Goal: Obtain resource: Obtain resource

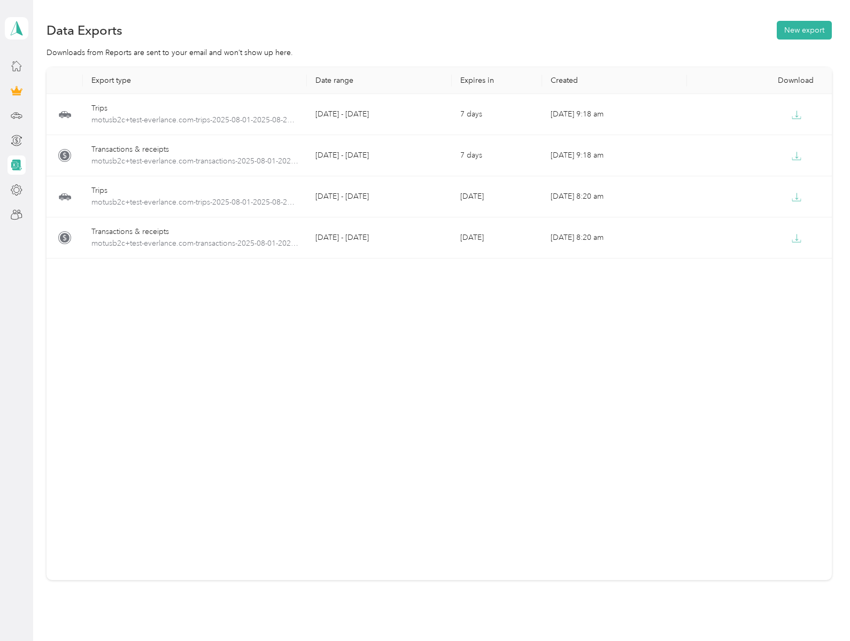
click at [17, 28] on polygon at bounding box center [20, 28] width 6 height 14
click at [194, 161] on span "motusb2c+test-everlance.com-transactions-2025-08-01-2025-08-29.xlsx" at bounding box center [194, 162] width 207 height 12
click at [801, 30] on button "New export" at bounding box center [804, 30] width 55 height 19
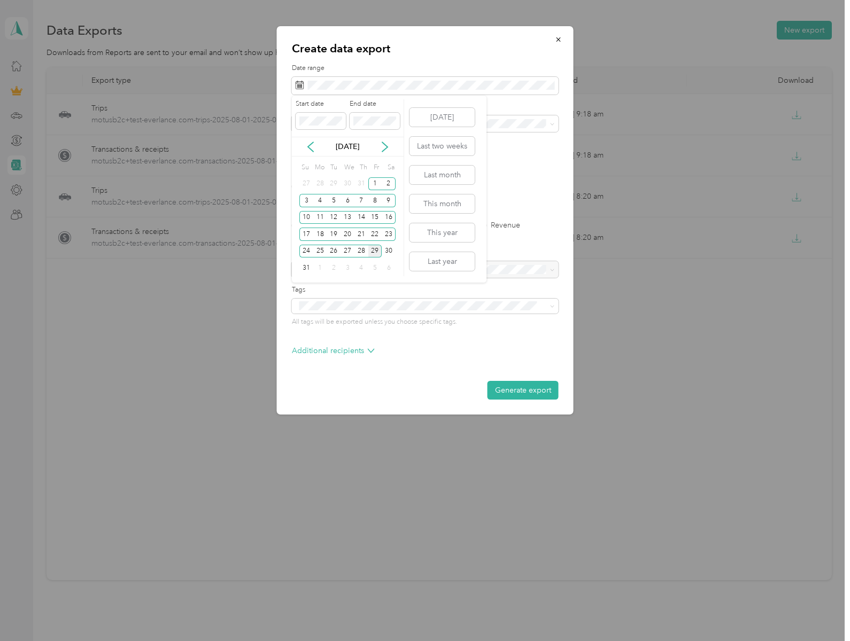
click at [320, 200] on div "4" at bounding box center [320, 200] width 14 height 13
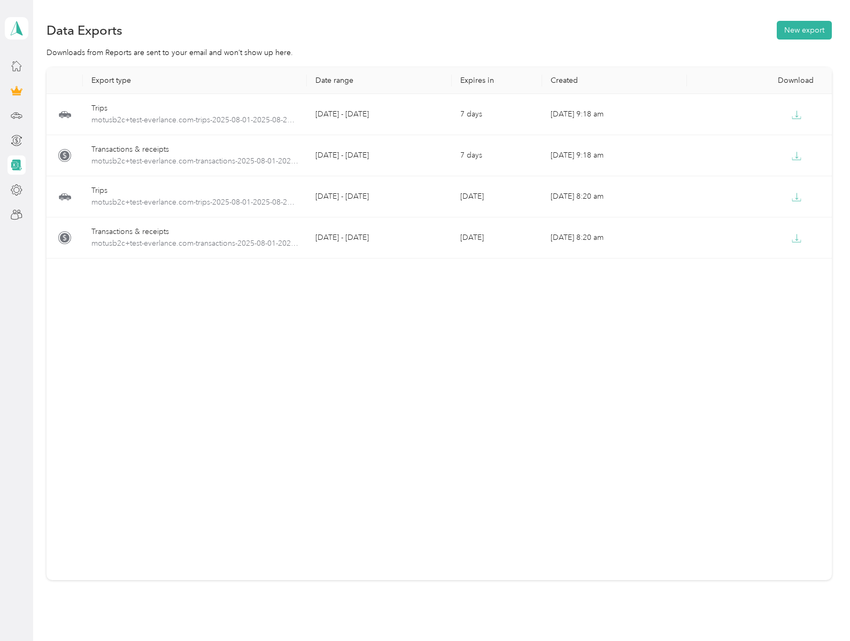
click at [801, 30] on button "New export" at bounding box center [804, 30] width 55 height 19
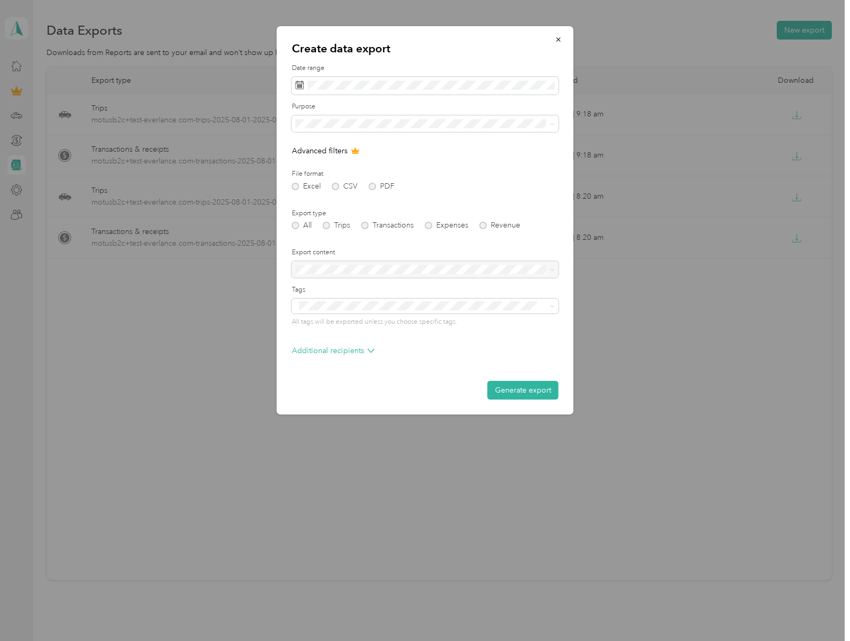
click at [425, 354] on div "Additional recipients" at bounding box center [425, 353] width 267 height 17
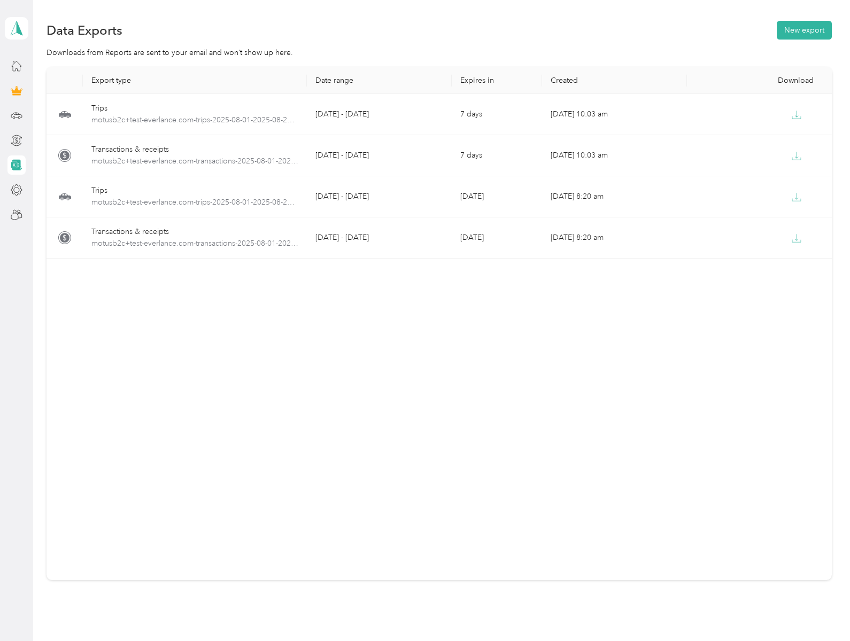
click at [801, 30] on button "New export" at bounding box center [804, 30] width 55 height 19
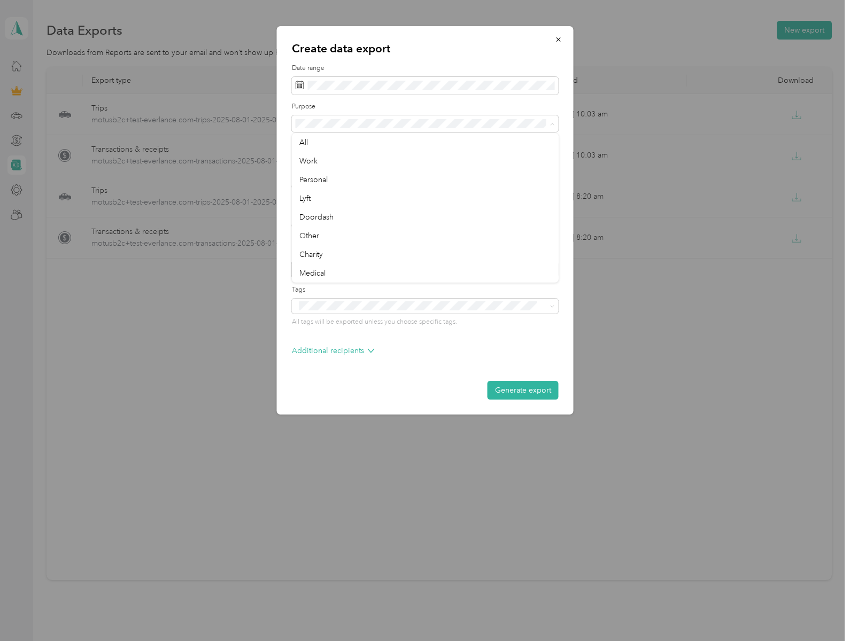
click at [421, 305] on div "Commute" at bounding box center [425, 310] width 252 height 11
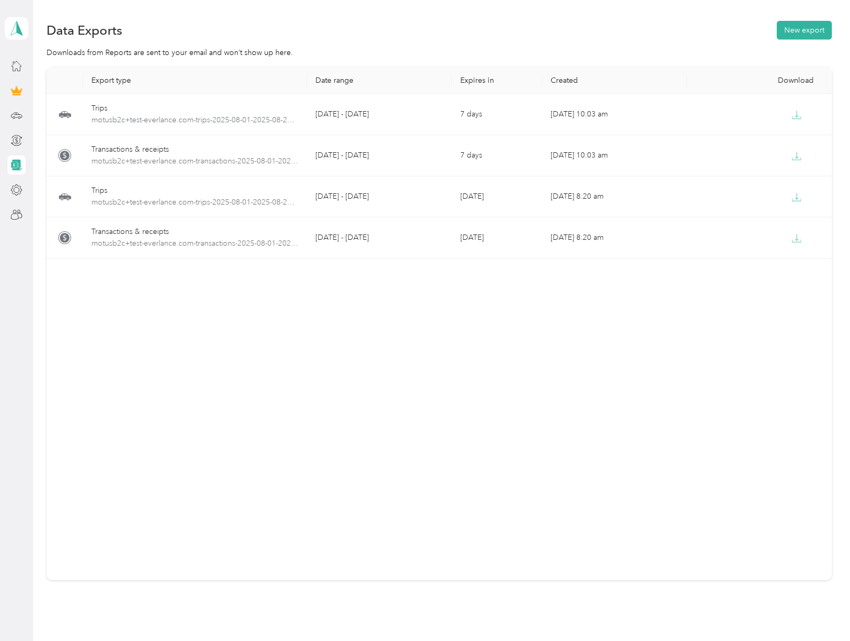
click at [801, 30] on button "New export" at bounding box center [804, 30] width 55 height 19
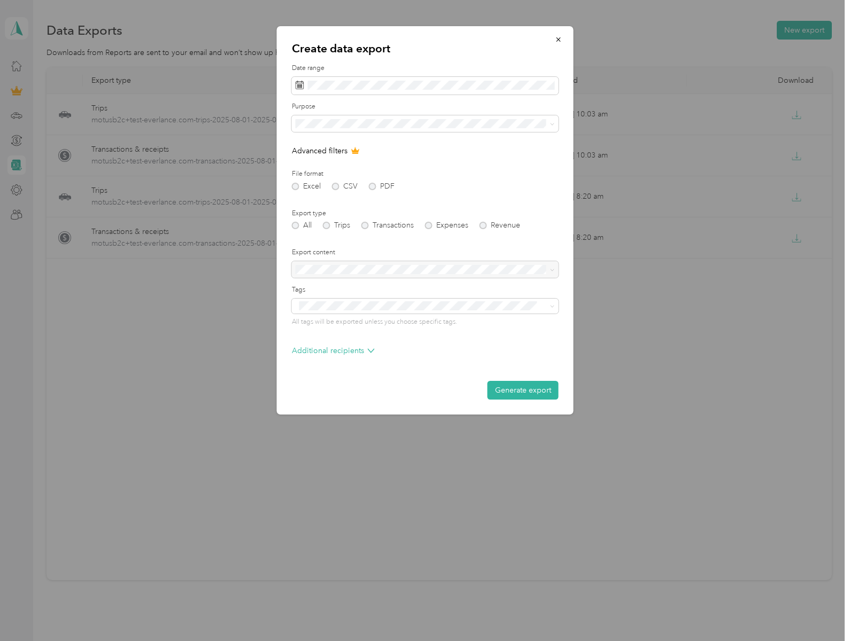
click at [425, 354] on div "Additional recipients" at bounding box center [425, 353] width 267 height 17
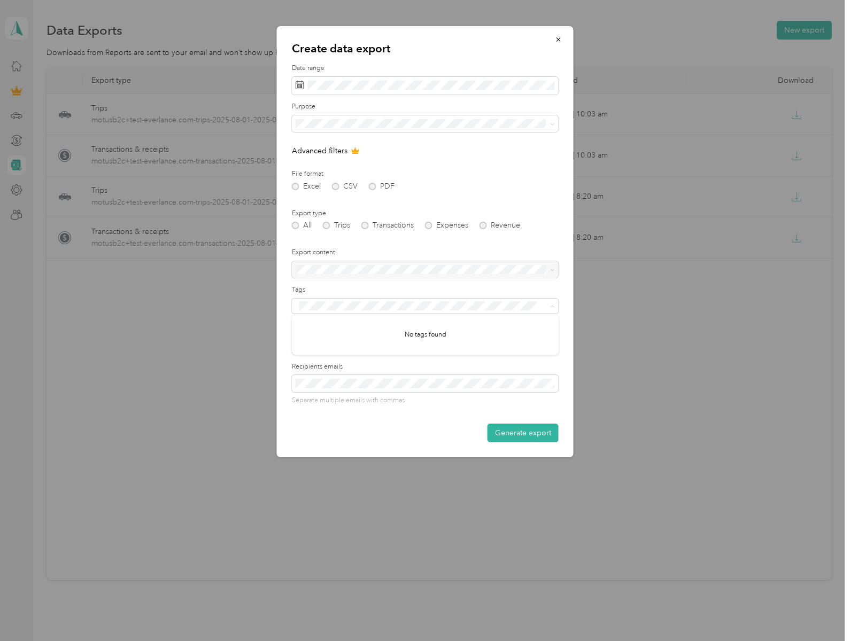
click at [523, 433] on button "Generate export" at bounding box center [522, 433] width 71 height 19
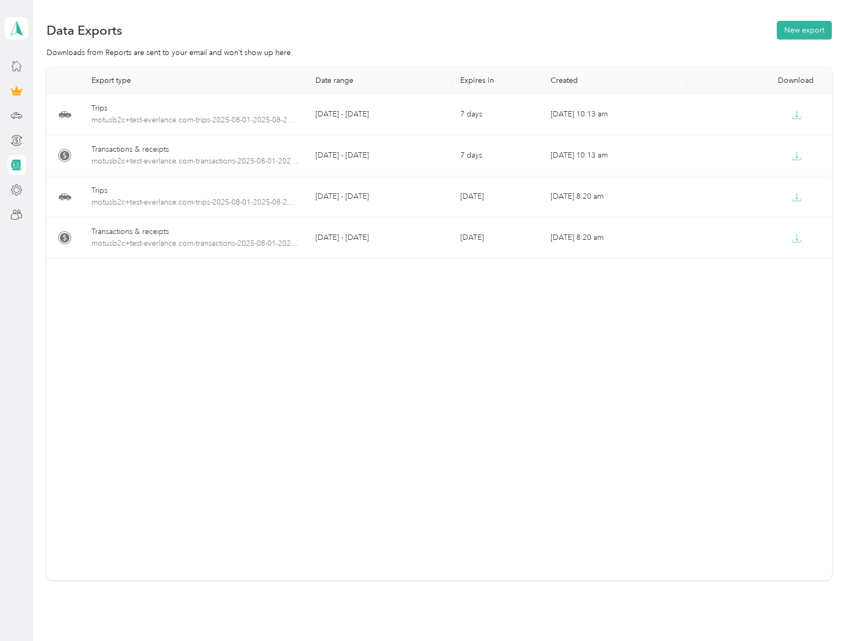
click at [801, 30] on button "New export" at bounding box center [804, 30] width 55 height 19
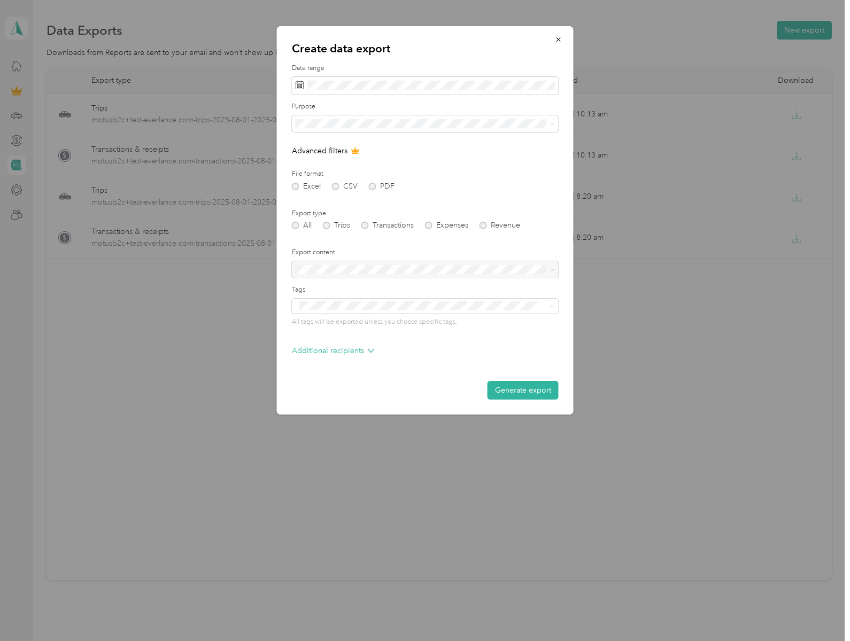
click at [425, 354] on div "Additional recipients" at bounding box center [425, 353] width 267 height 17
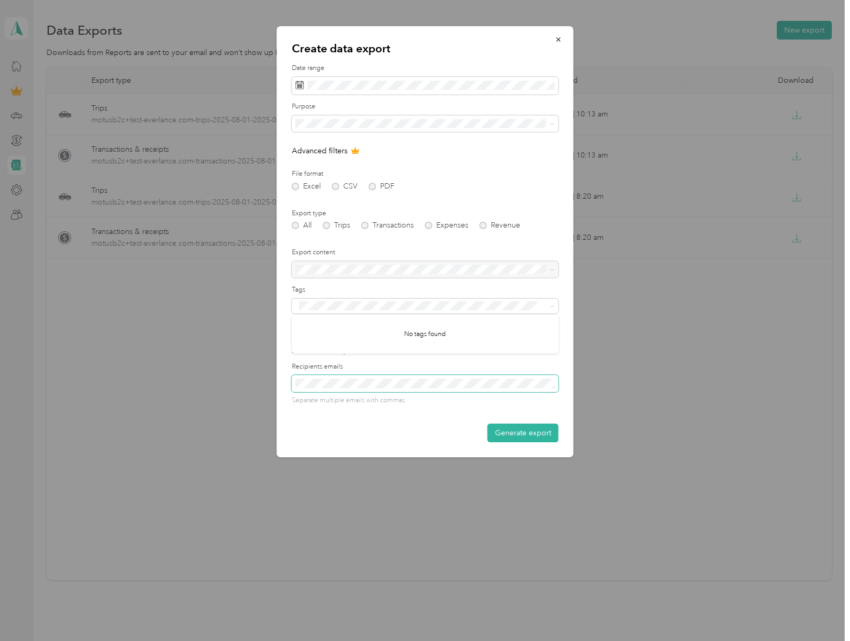
scroll to position [0, 885]
click at [523, 433] on button "Generate export" at bounding box center [522, 433] width 71 height 19
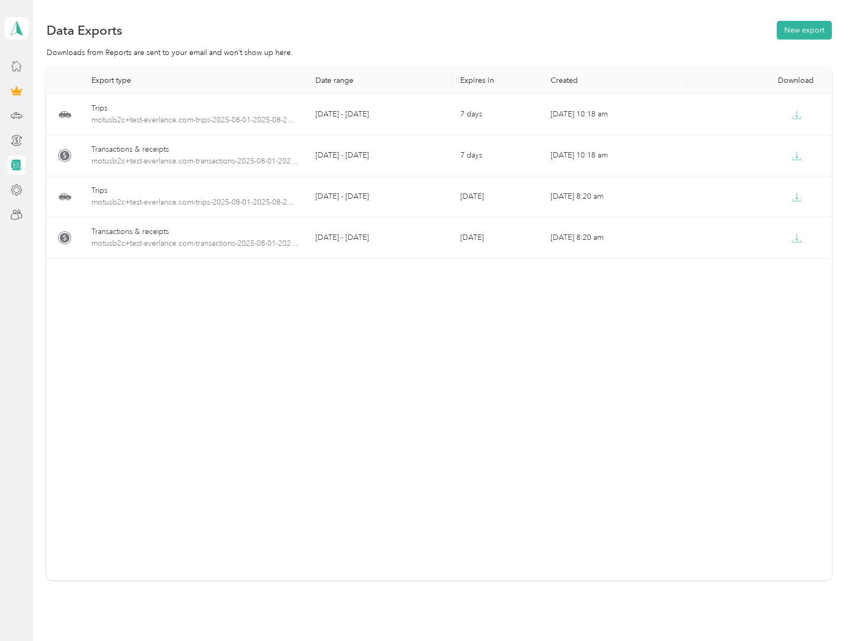
click at [801, 30] on button "New export" at bounding box center [804, 30] width 55 height 19
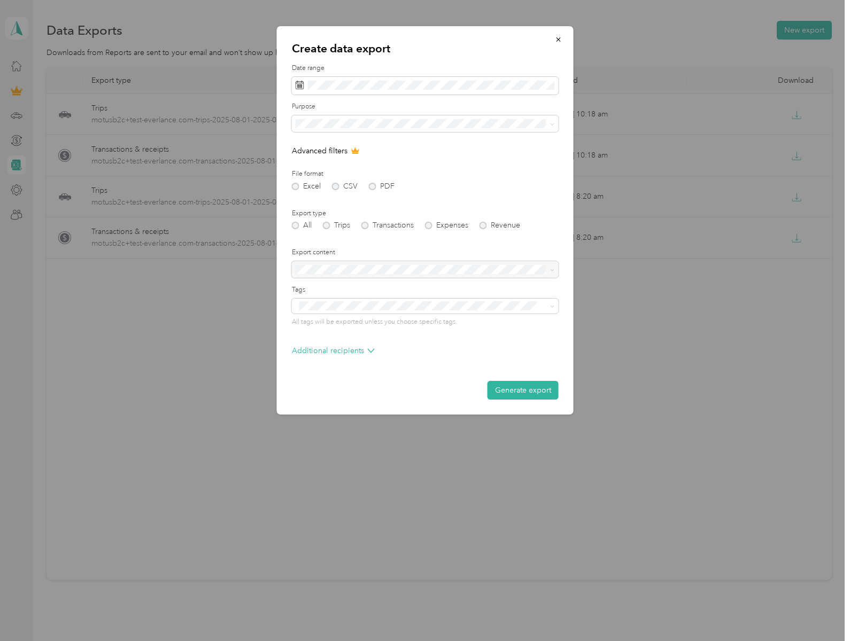
click at [425, 354] on div "Additional recipients" at bounding box center [425, 353] width 267 height 17
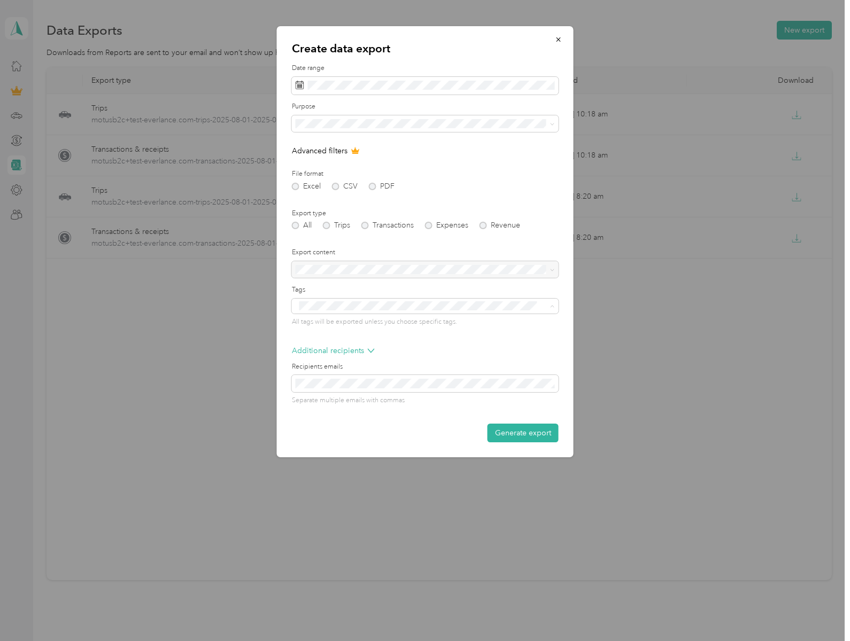
click at [523, 433] on button "Generate export" at bounding box center [522, 433] width 71 height 19
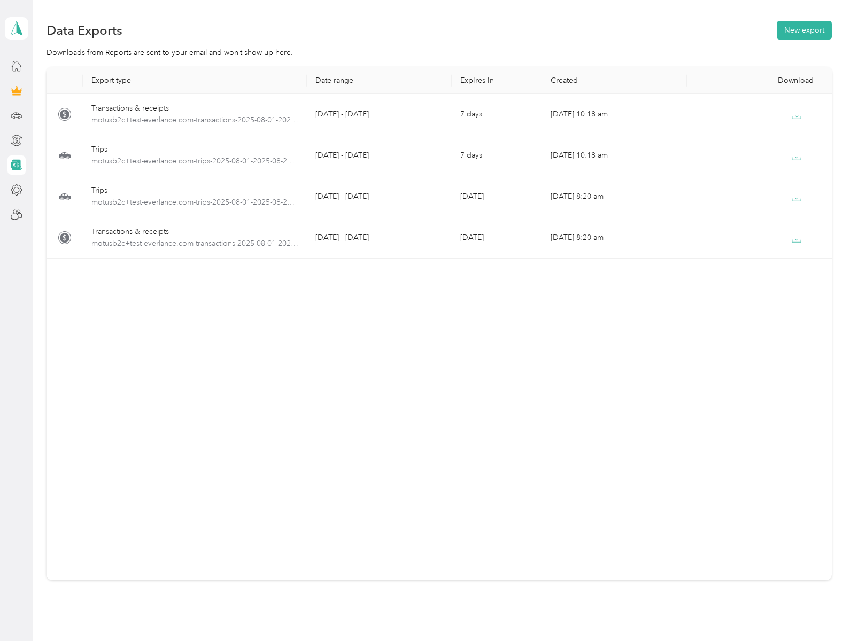
click at [801, 30] on button "New export" at bounding box center [804, 30] width 55 height 19
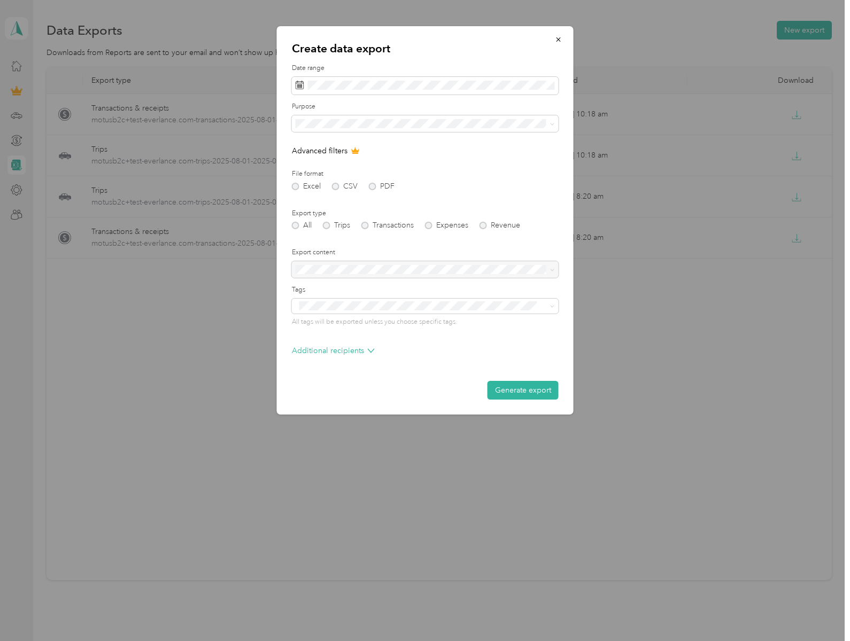
click at [425, 354] on div "Additional recipients" at bounding box center [425, 353] width 267 height 17
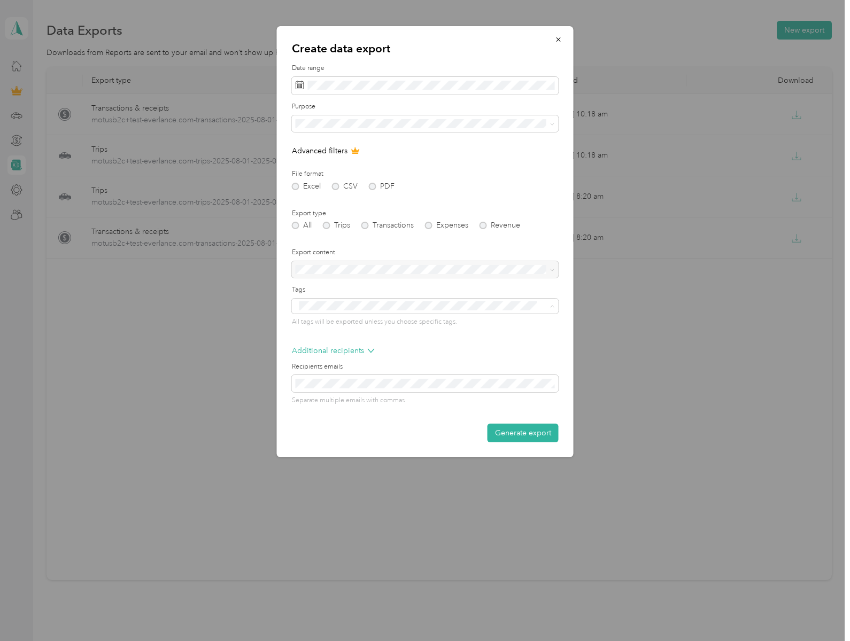
click at [523, 433] on button "Generate export" at bounding box center [522, 433] width 71 height 19
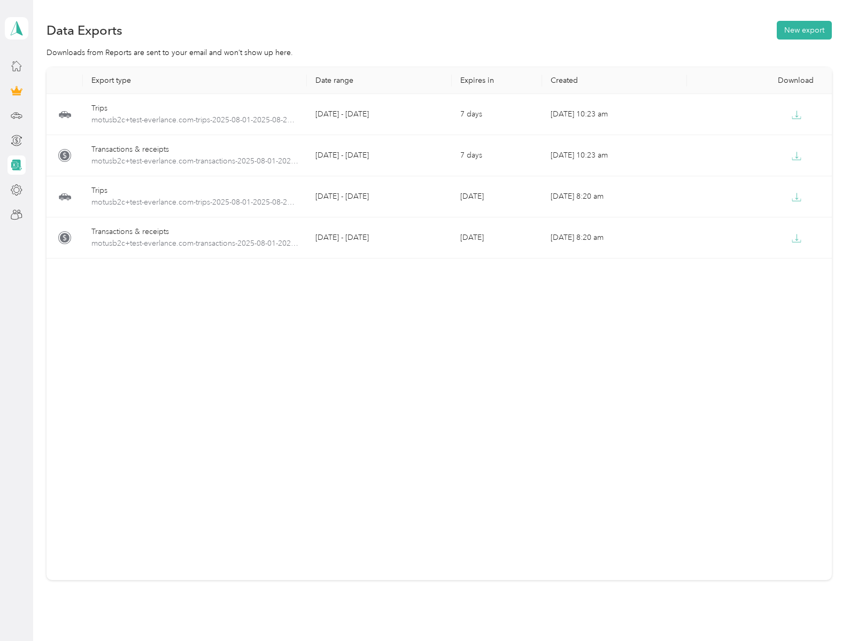
click at [801, 30] on button "New export" at bounding box center [804, 30] width 55 height 19
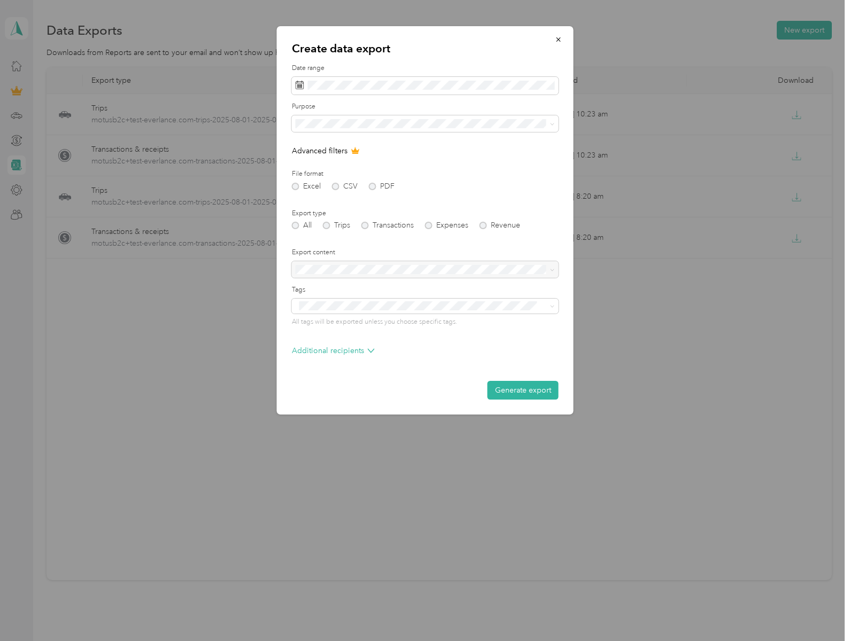
click at [425, 354] on div "Additional recipients" at bounding box center [425, 353] width 267 height 17
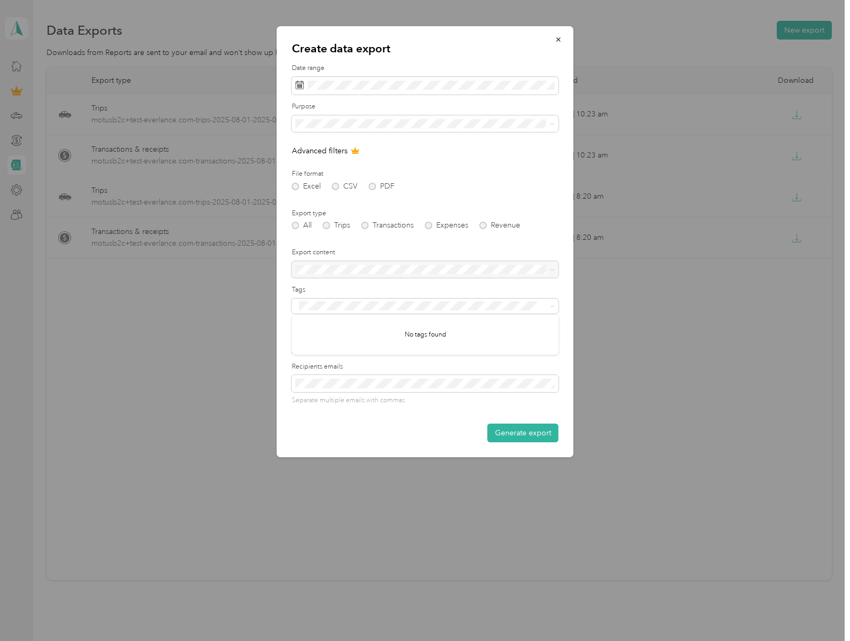
click at [523, 433] on button "Generate export" at bounding box center [522, 433] width 71 height 19
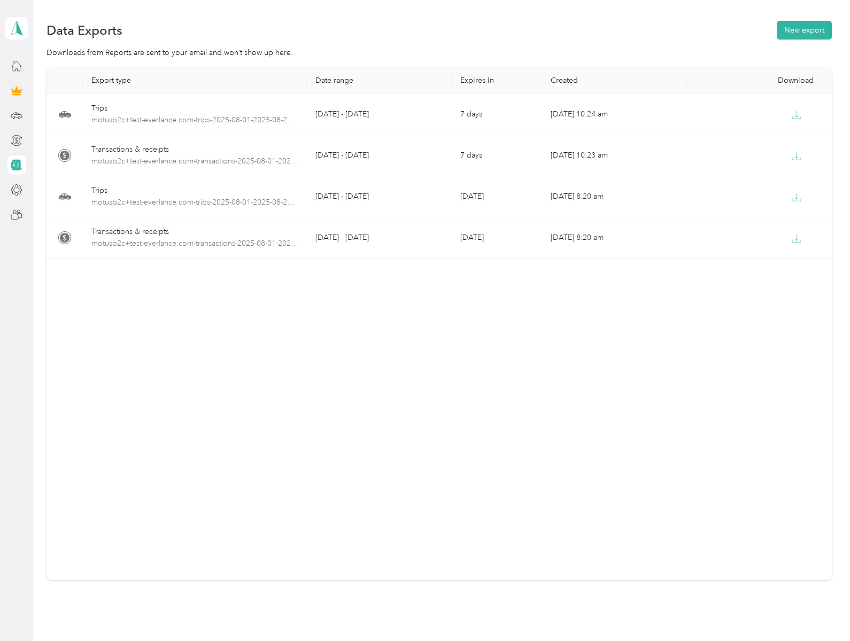
click at [801, 30] on button "New export" at bounding box center [804, 30] width 55 height 19
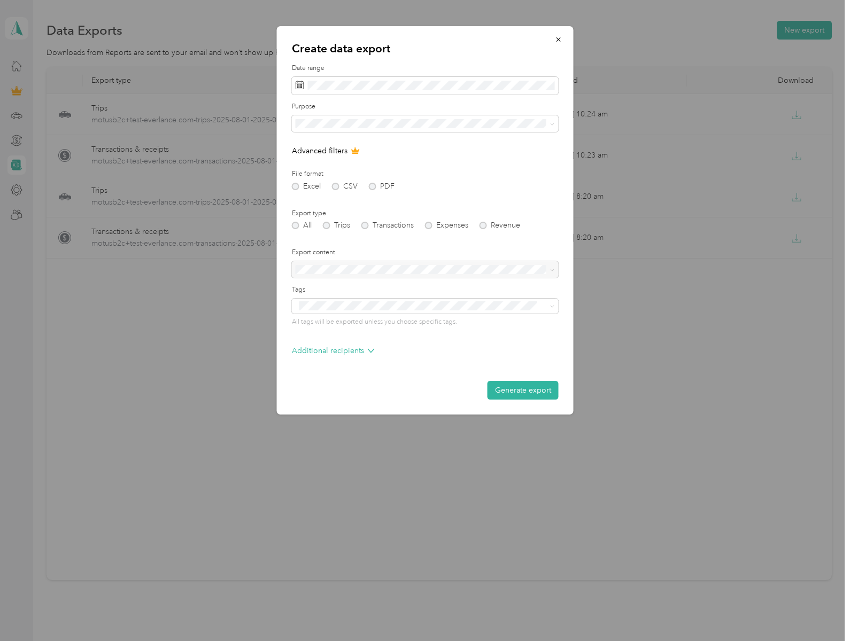
click at [425, 354] on div "Additional recipients" at bounding box center [425, 353] width 267 height 17
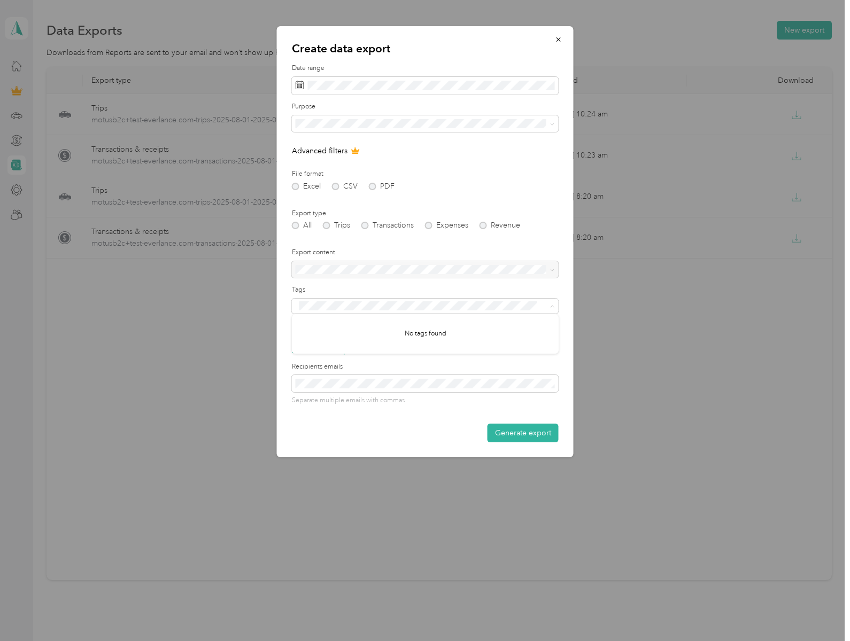
click at [523, 433] on button "Generate export" at bounding box center [522, 433] width 71 height 19
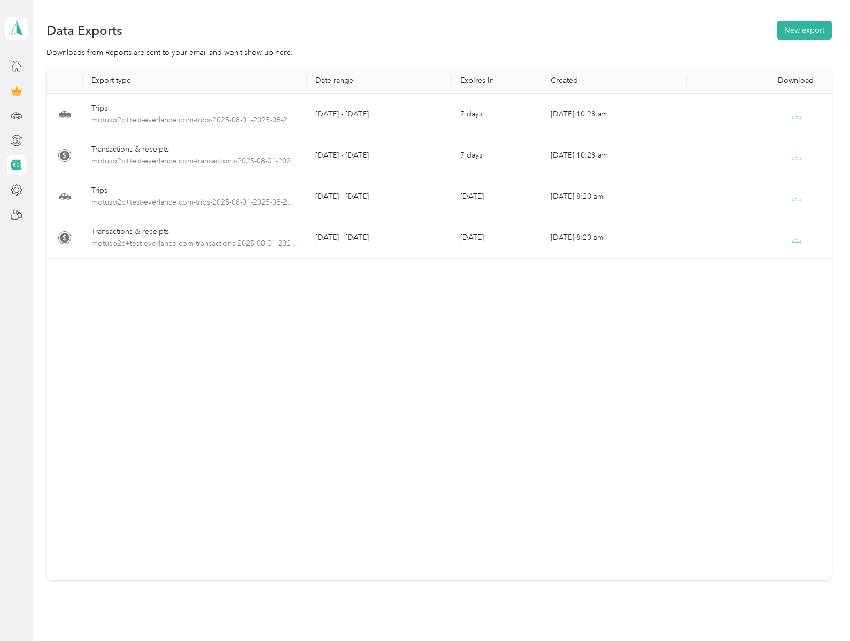
click at [801, 30] on button "New export" at bounding box center [804, 30] width 55 height 19
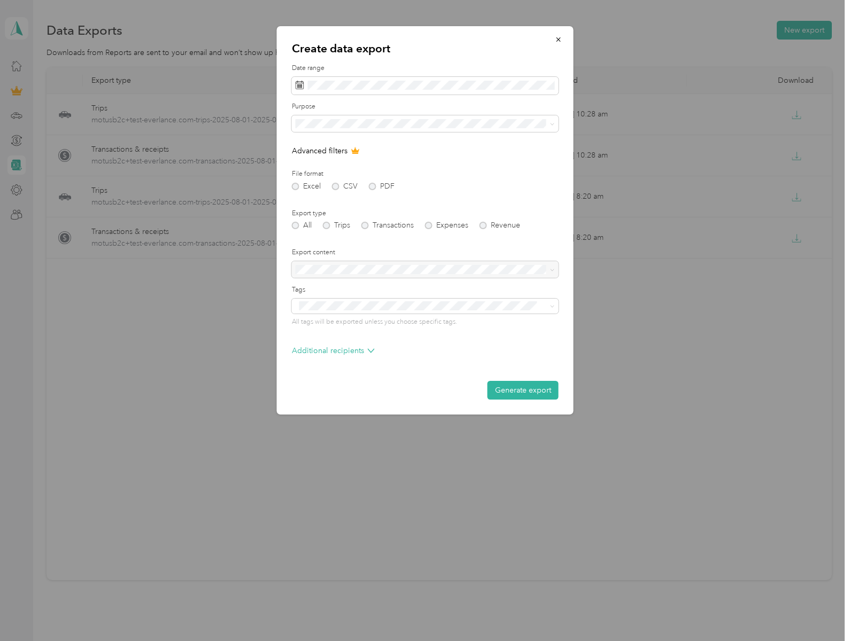
click at [425, 354] on div "Additional recipients" at bounding box center [425, 353] width 267 height 17
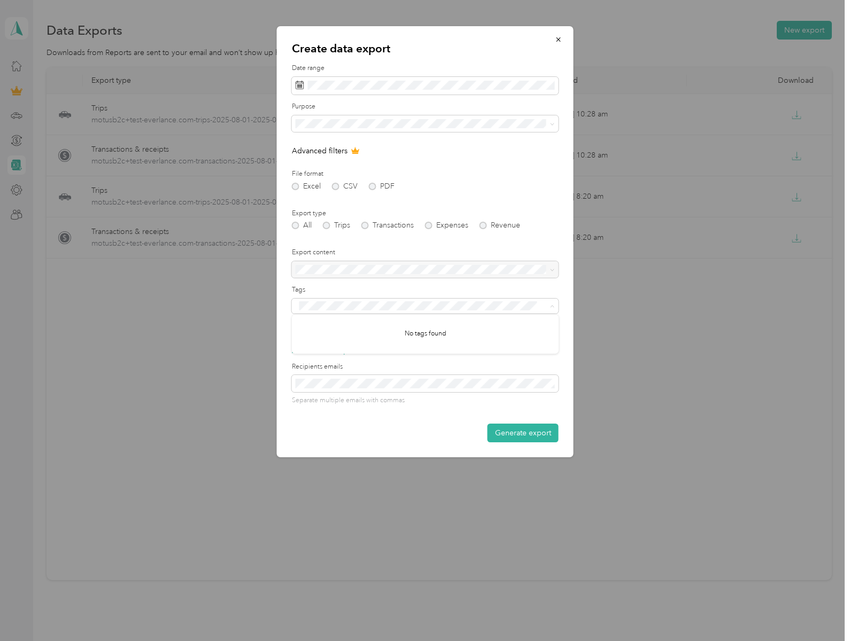
click at [523, 433] on button "Generate export" at bounding box center [522, 433] width 71 height 19
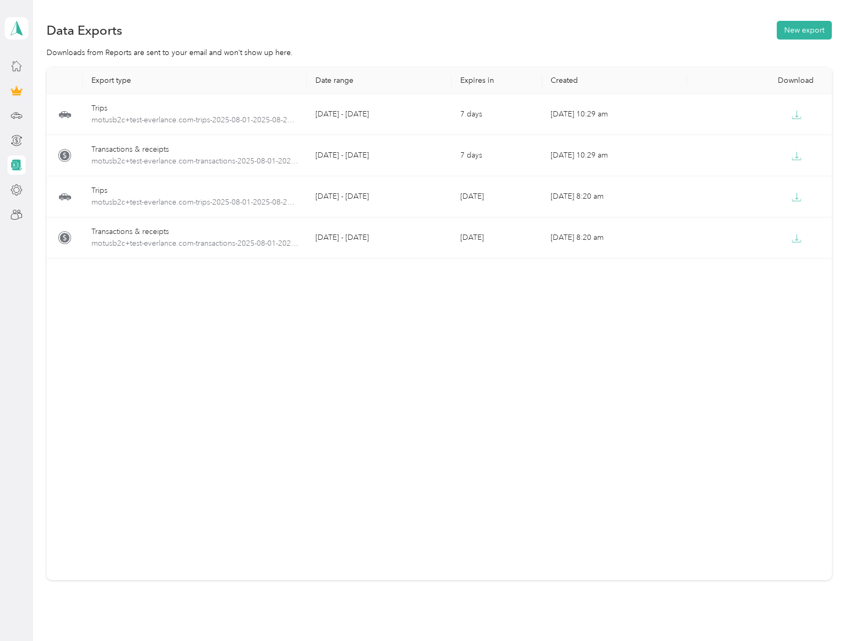
click at [801, 30] on button "New export" at bounding box center [804, 30] width 55 height 19
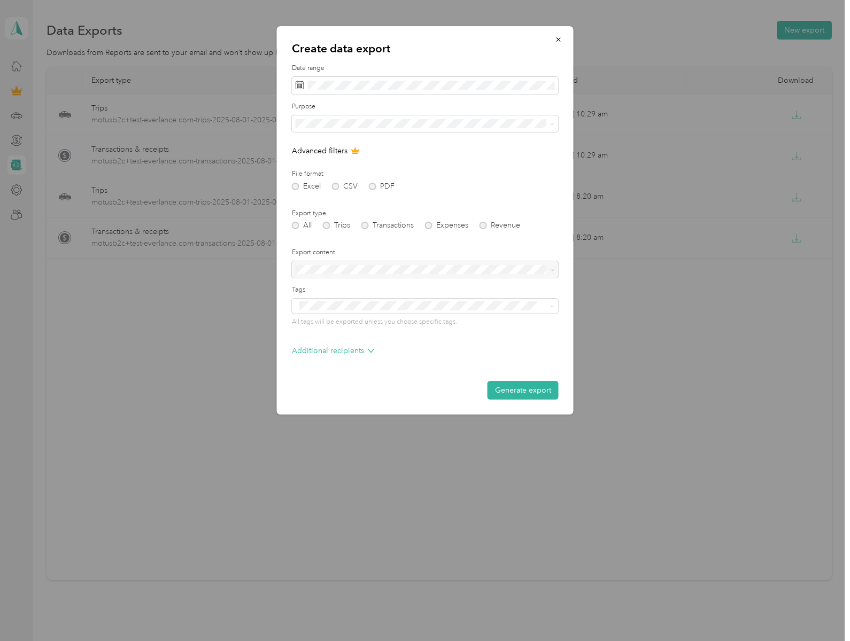
click at [425, 354] on div "Additional recipients" at bounding box center [425, 353] width 267 height 17
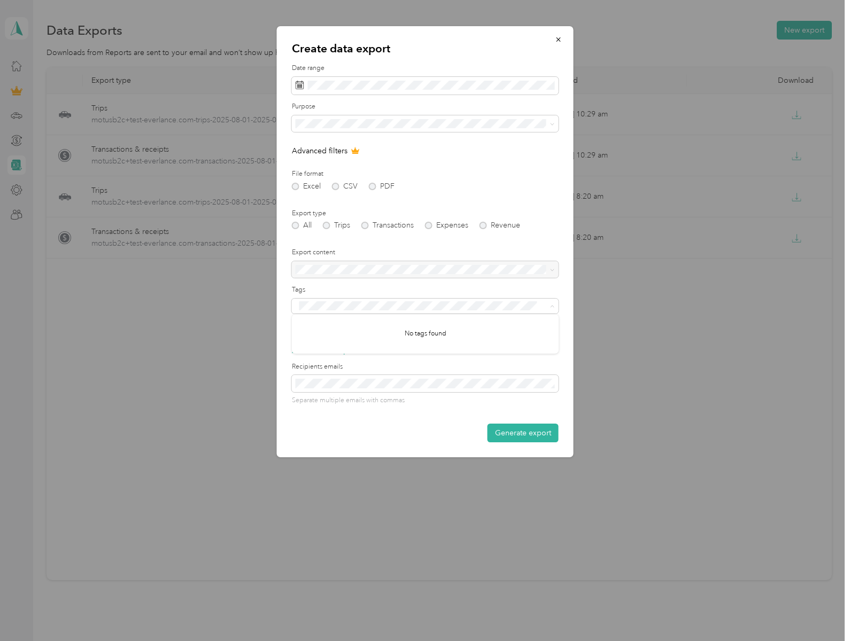
click at [523, 433] on button "Generate export" at bounding box center [522, 433] width 71 height 19
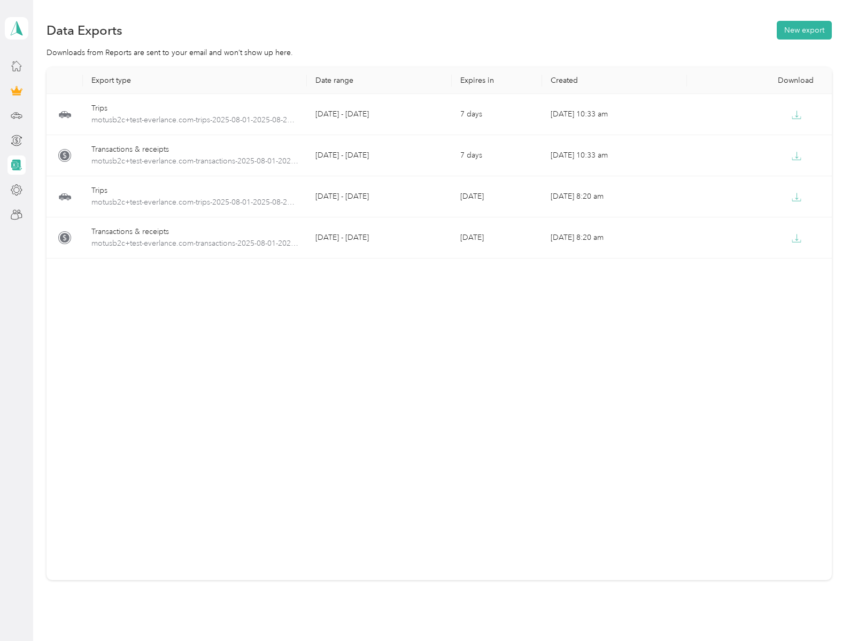
click at [801, 30] on button "New export" at bounding box center [804, 30] width 55 height 19
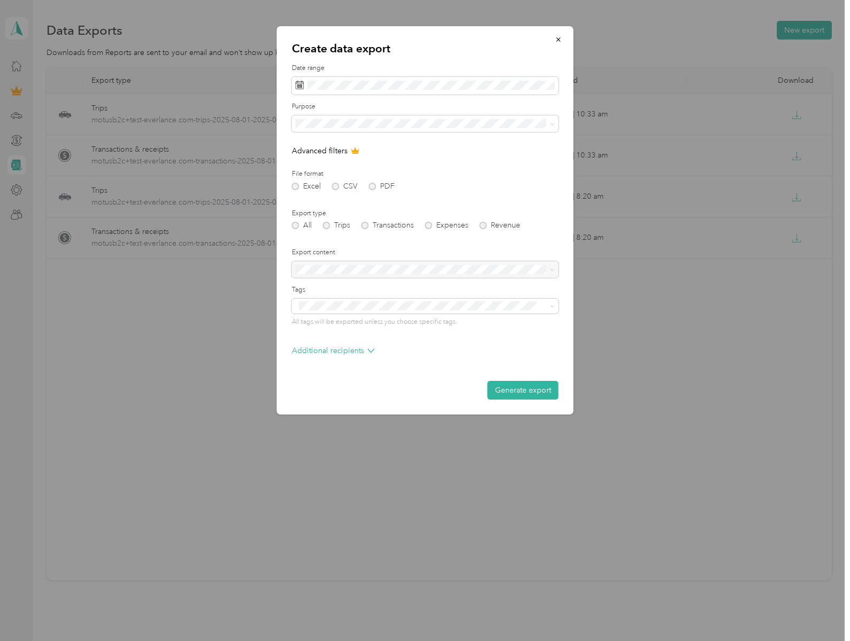
click at [425, 354] on div "Additional recipients" at bounding box center [425, 353] width 267 height 17
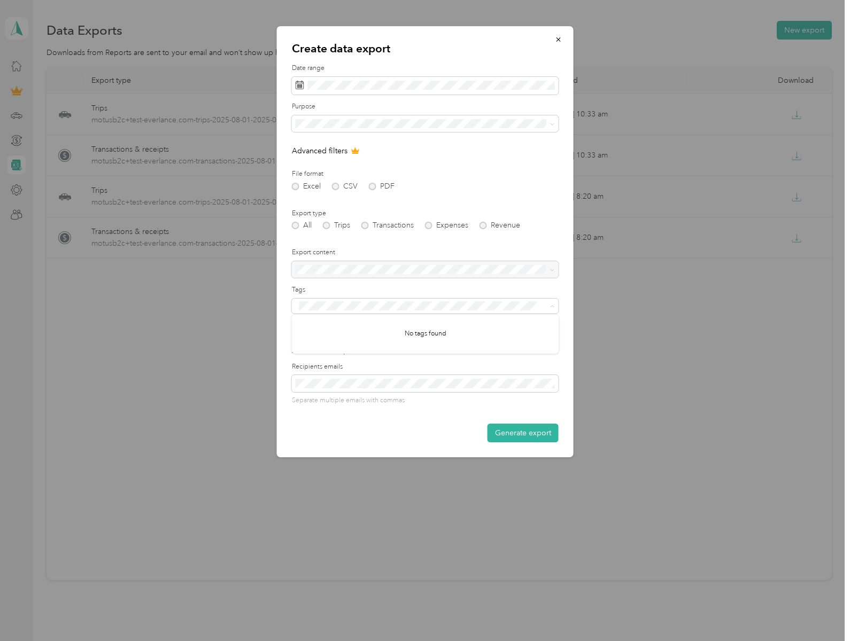
click at [523, 433] on button "Generate export" at bounding box center [522, 433] width 71 height 19
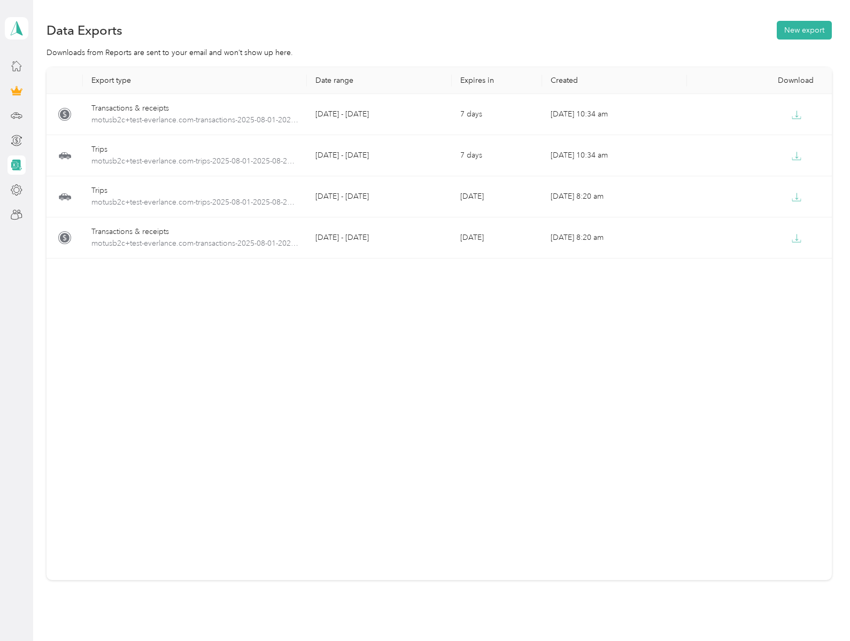
click at [801, 30] on button "New export" at bounding box center [804, 30] width 55 height 19
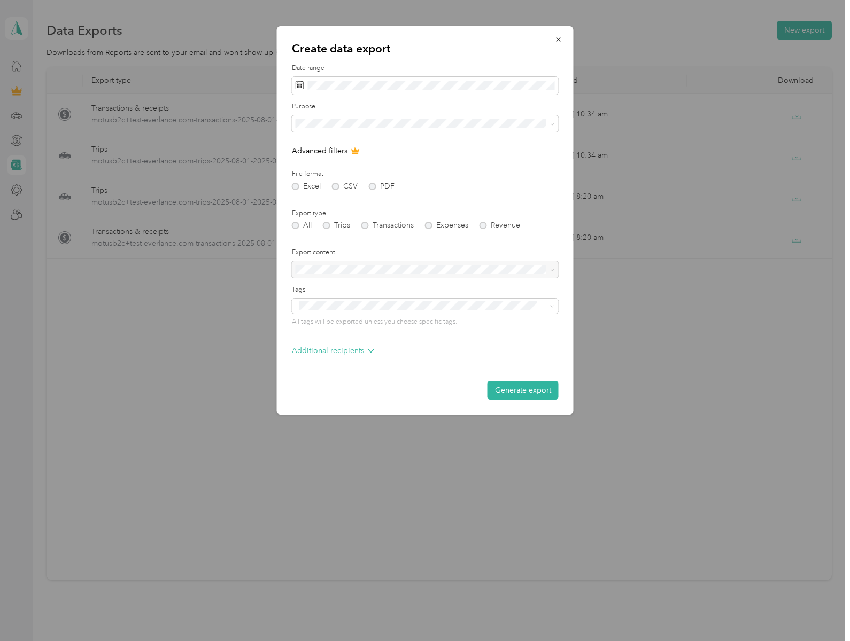
click at [425, 354] on div "Additional recipients" at bounding box center [425, 353] width 267 height 17
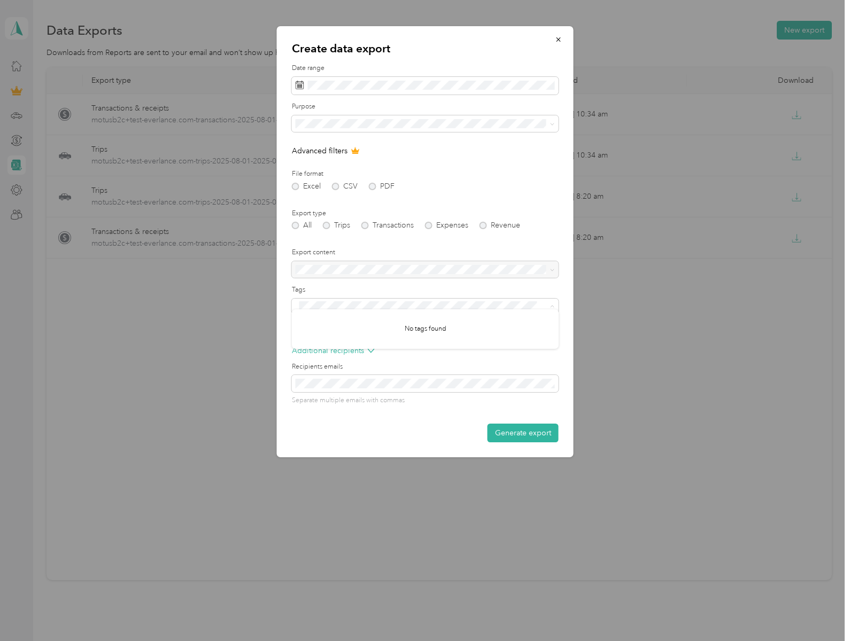
click at [523, 433] on button "Generate export" at bounding box center [522, 433] width 71 height 19
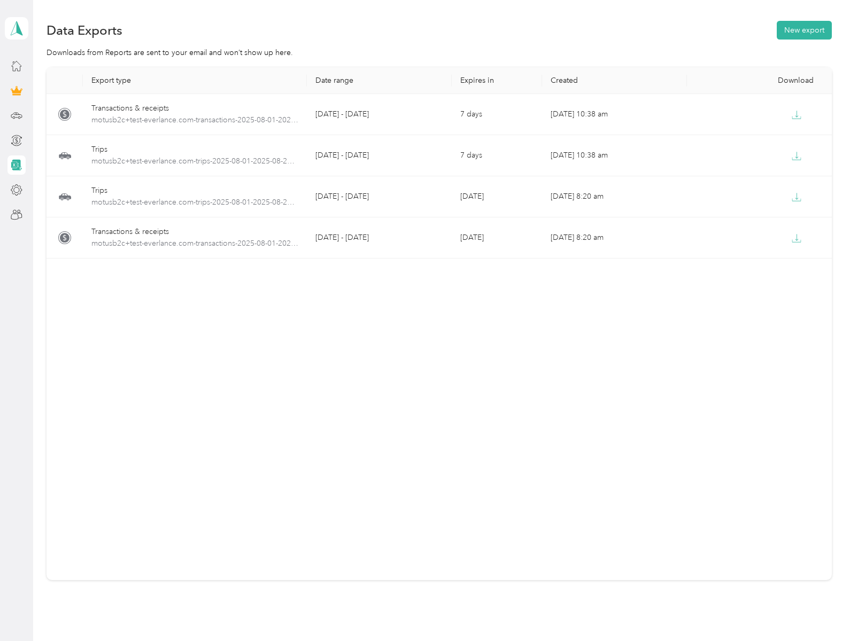
click at [801, 30] on button "New export" at bounding box center [804, 30] width 55 height 19
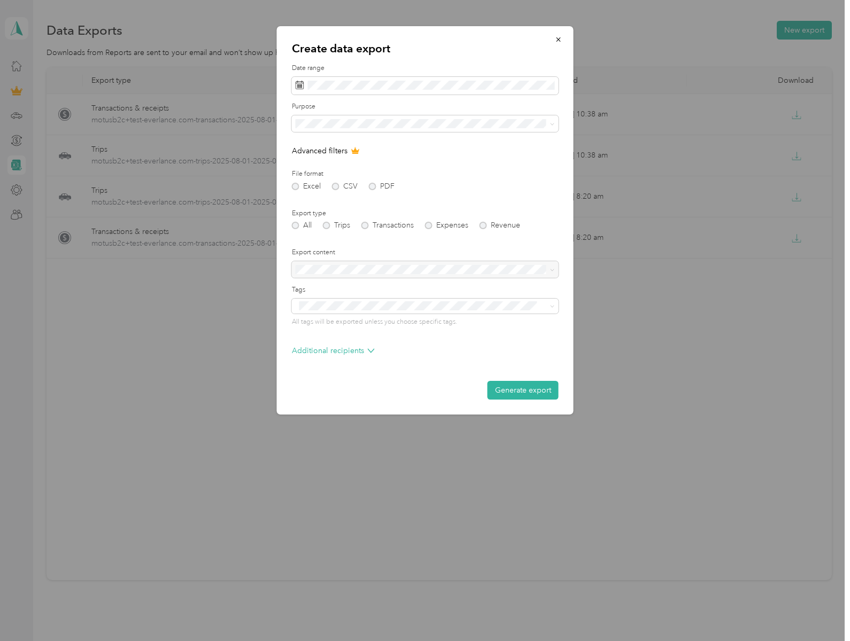
click at [425, 354] on div "Additional recipients" at bounding box center [425, 353] width 267 height 17
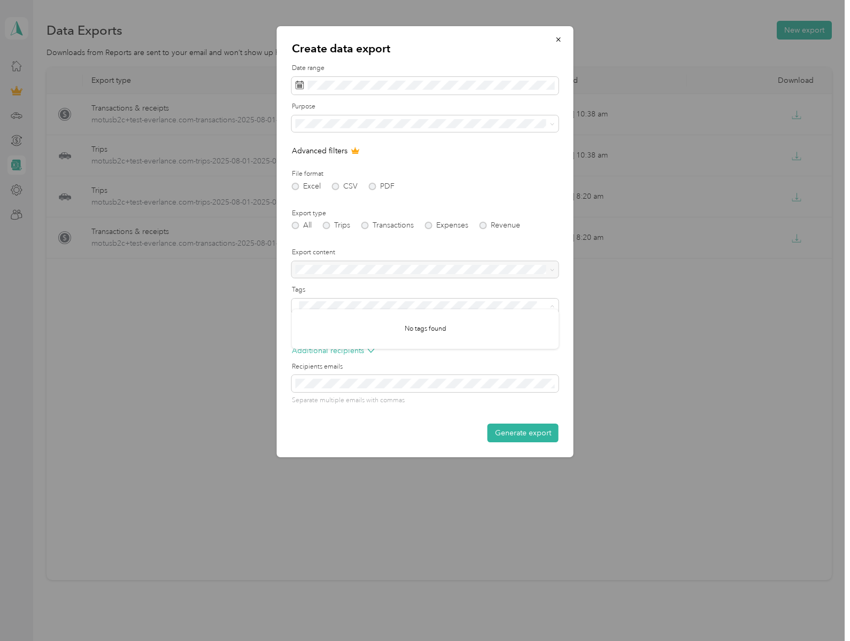
click at [523, 433] on button "Generate export" at bounding box center [522, 433] width 71 height 19
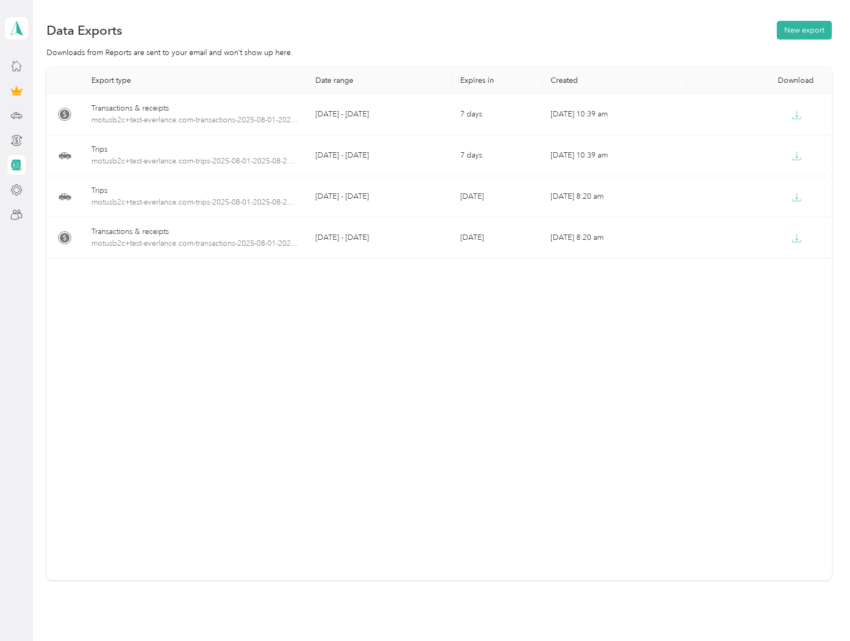
click at [801, 30] on button "New export" at bounding box center [804, 30] width 55 height 19
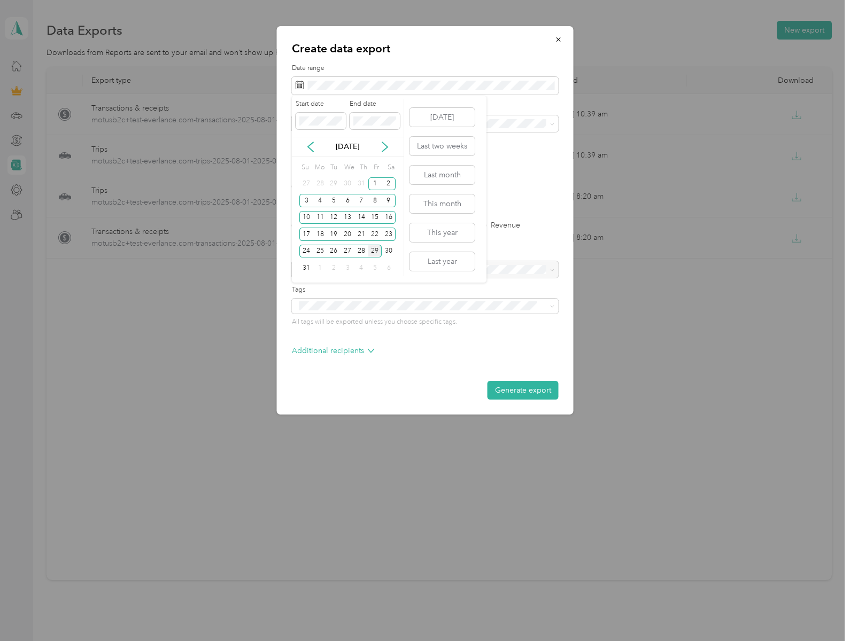
click at [310, 146] on icon at bounding box center [310, 147] width 11 height 11
click at [389, 251] on div "2" at bounding box center [389, 251] width 14 height 13
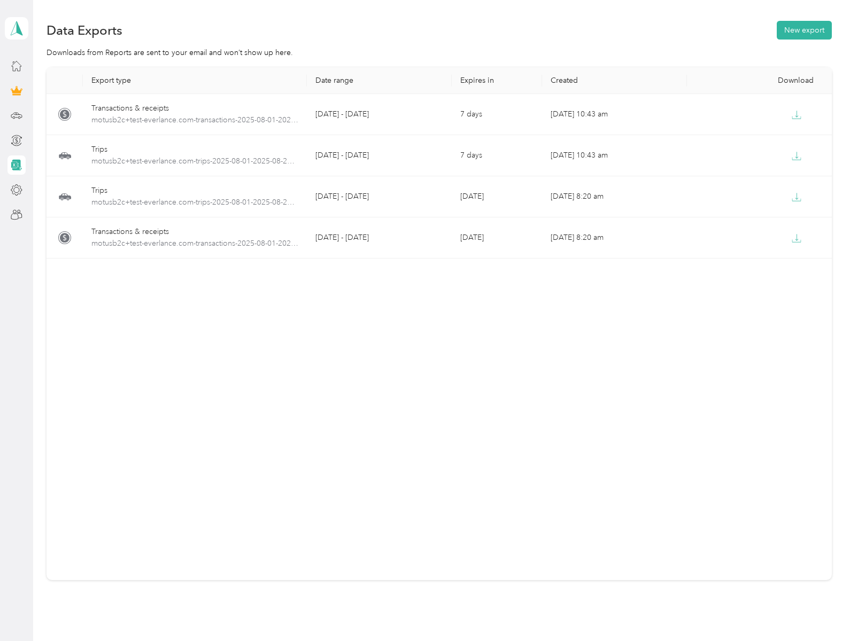
click at [801, 30] on button "New export" at bounding box center [804, 30] width 55 height 19
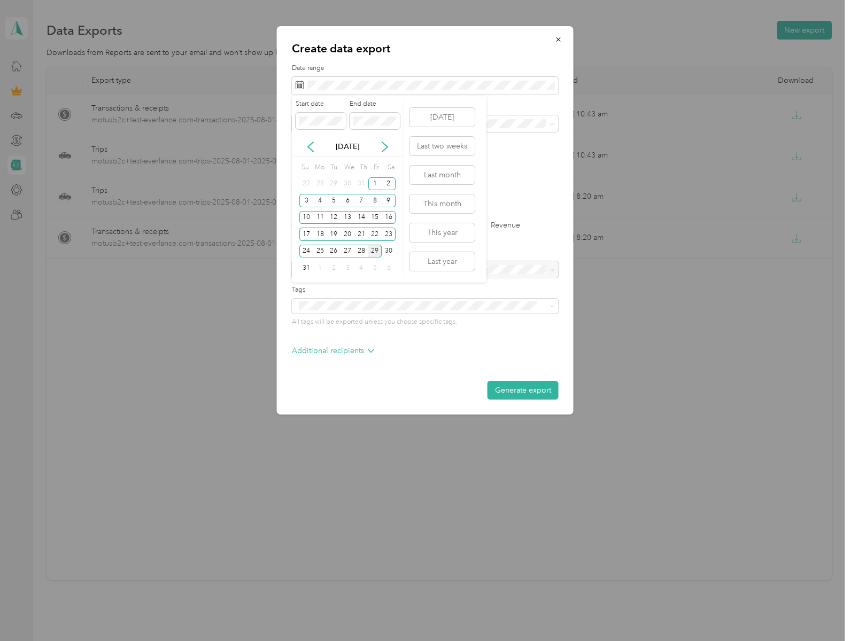
click at [375, 183] on div "1" at bounding box center [375, 183] width 14 height 13
click at [375, 251] on div "29" at bounding box center [375, 251] width 14 height 13
